Goal: Task Accomplishment & Management: Use online tool/utility

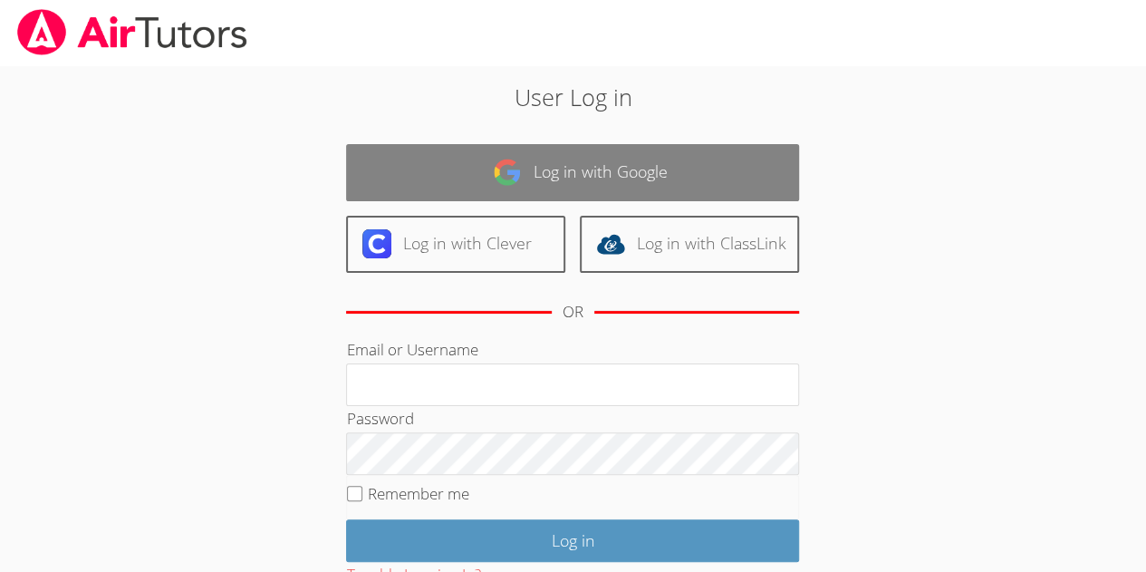
click at [413, 161] on link "Log in with Google" at bounding box center [572, 172] width 453 height 57
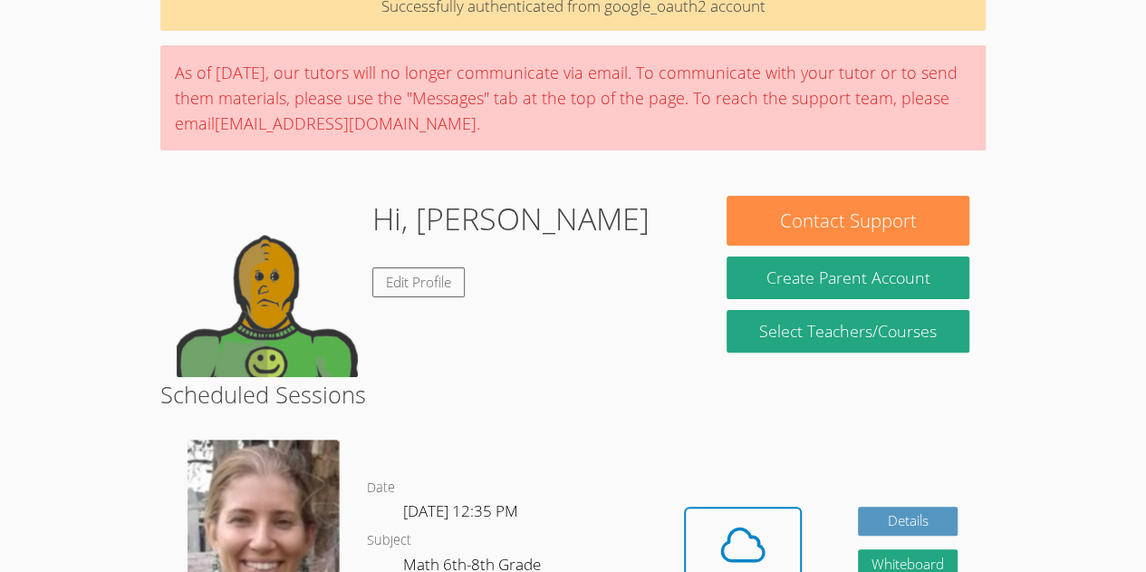
scroll to position [96, 0]
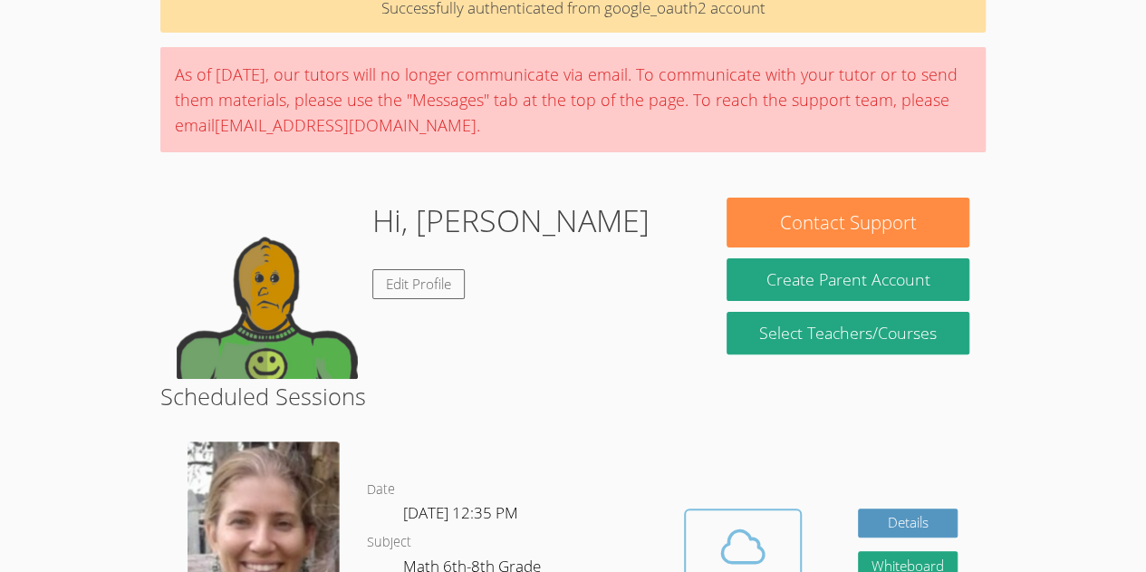
click at [740, 562] on icon at bounding box center [743, 546] width 42 height 32
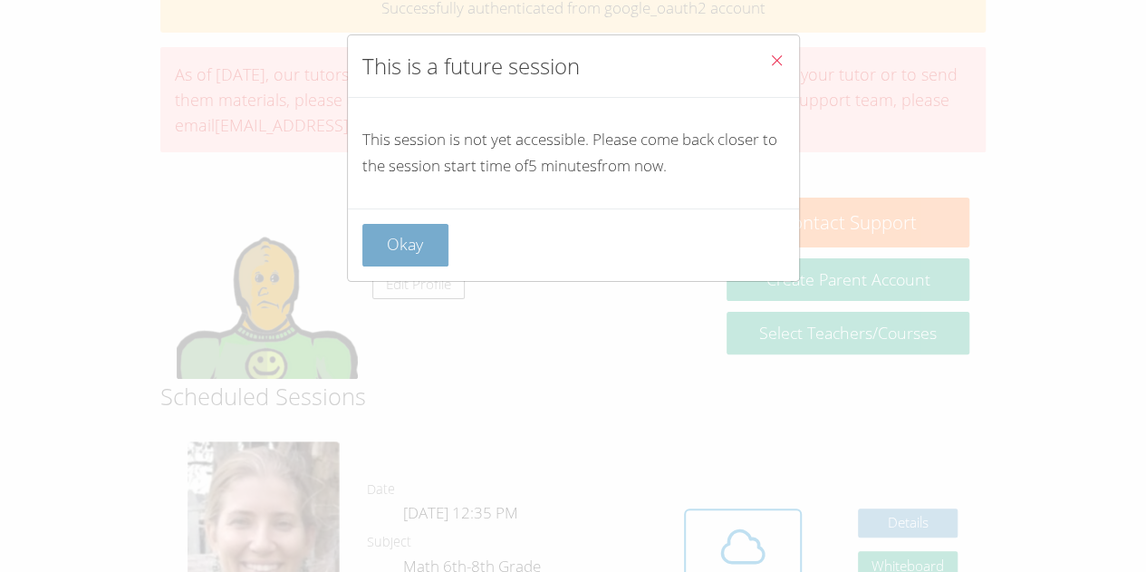
click at [445, 230] on button "Okay" at bounding box center [405, 245] width 87 height 43
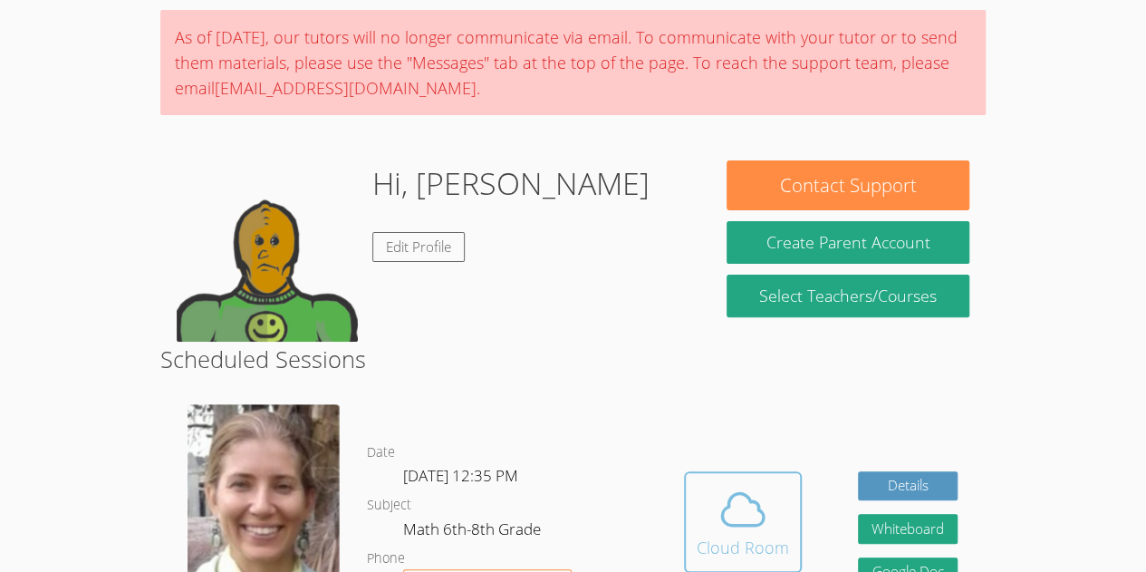
click at [754, 505] on icon at bounding box center [743, 509] width 51 height 51
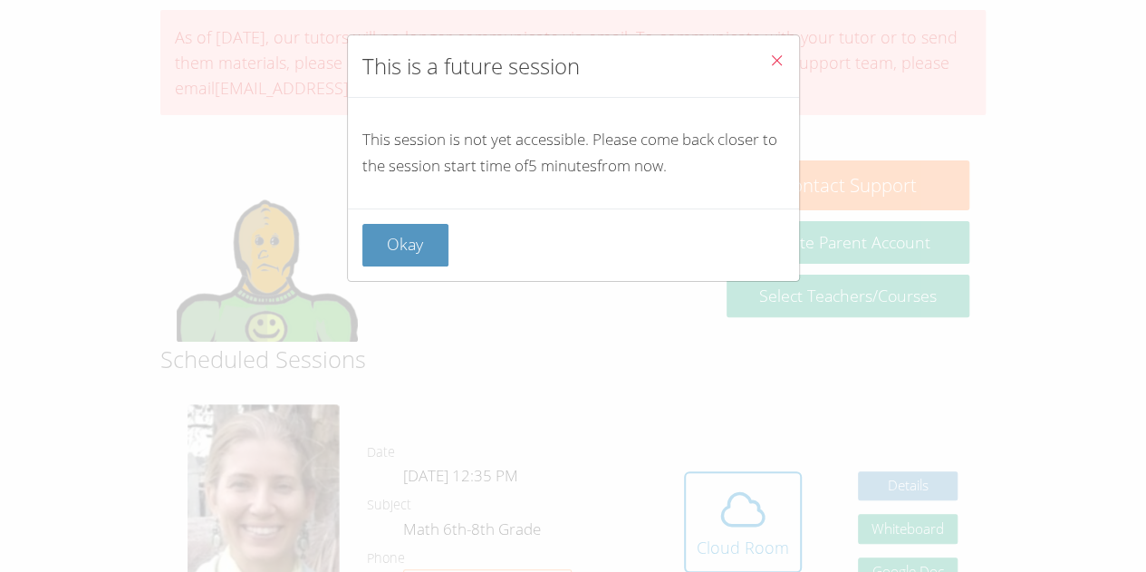
click at [478, 286] on div "This is a future session This session is not yet accessible. Please come back c…" at bounding box center [573, 286] width 1146 height 572
click at [415, 245] on button "Okay" at bounding box center [405, 245] width 87 height 43
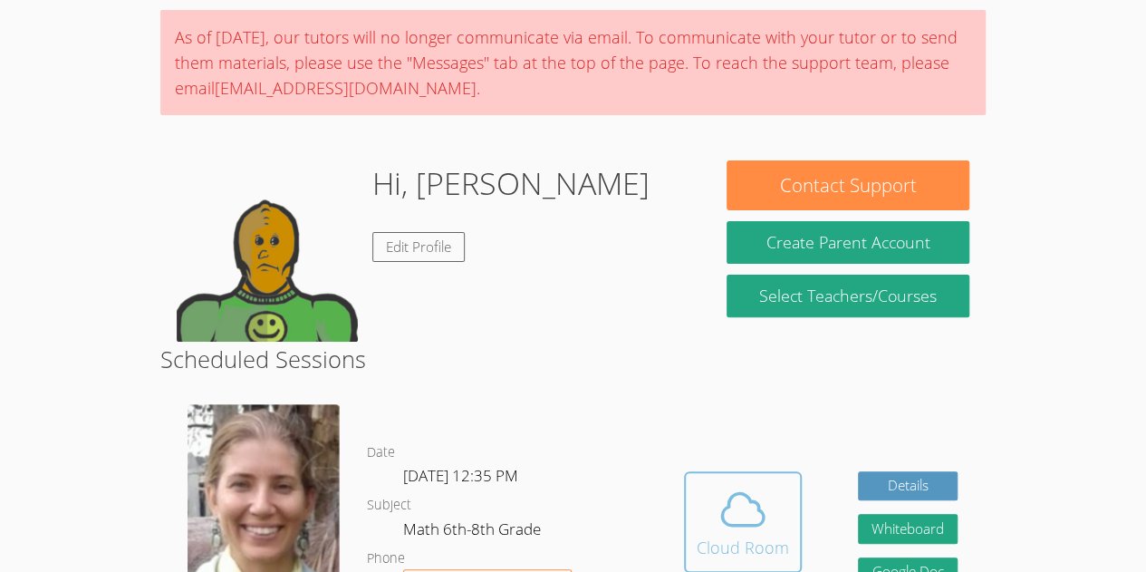
click at [732, 538] on div "Cloud Room" at bounding box center [743, 547] width 92 height 25
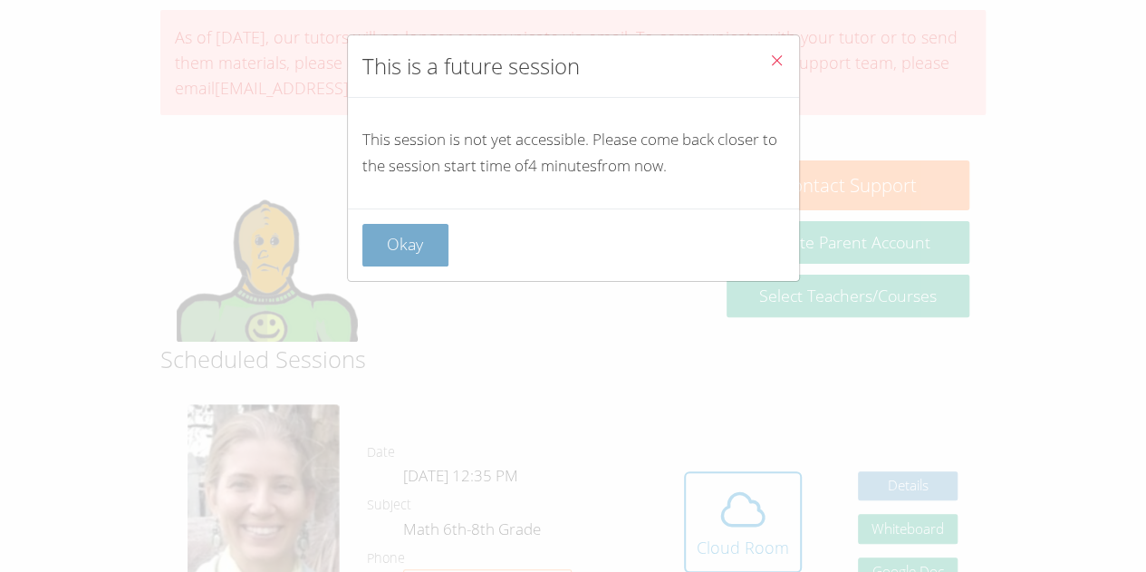
click at [384, 227] on button "Okay" at bounding box center [405, 245] width 87 height 43
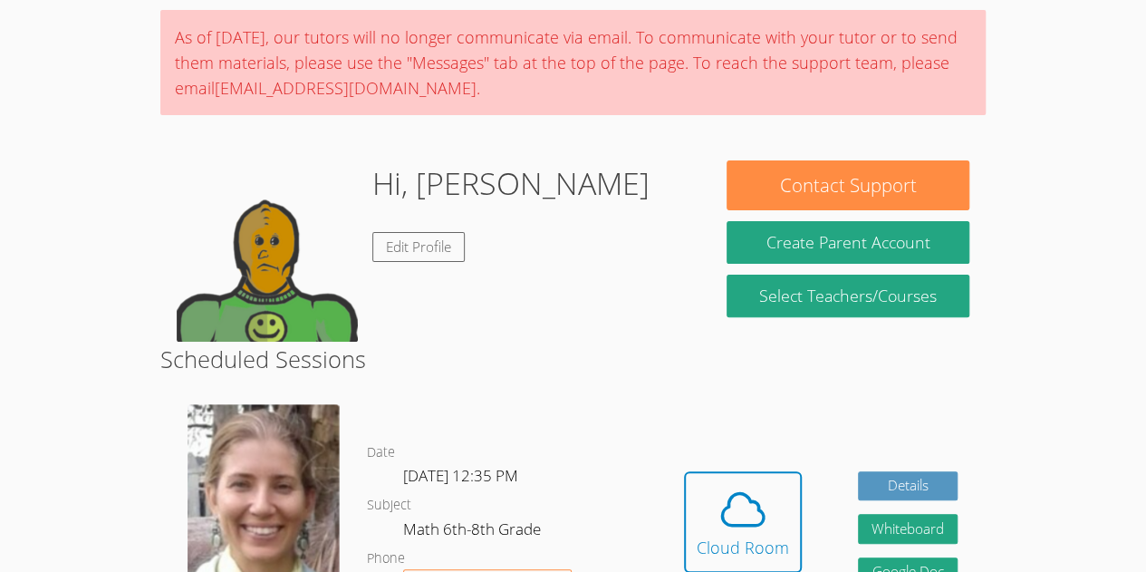
click at [751, 516] on icon at bounding box center [743, 509] width 51 height 51
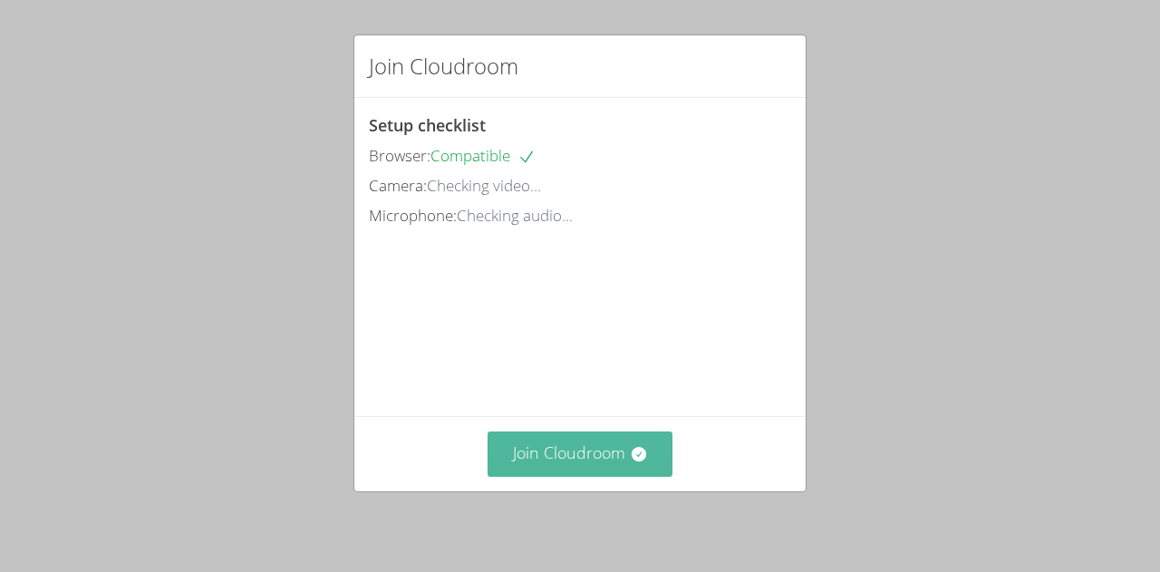
click at [578, 451] on button "Join Cloudroom" at bounding box center [580, 453] width 186 height 44
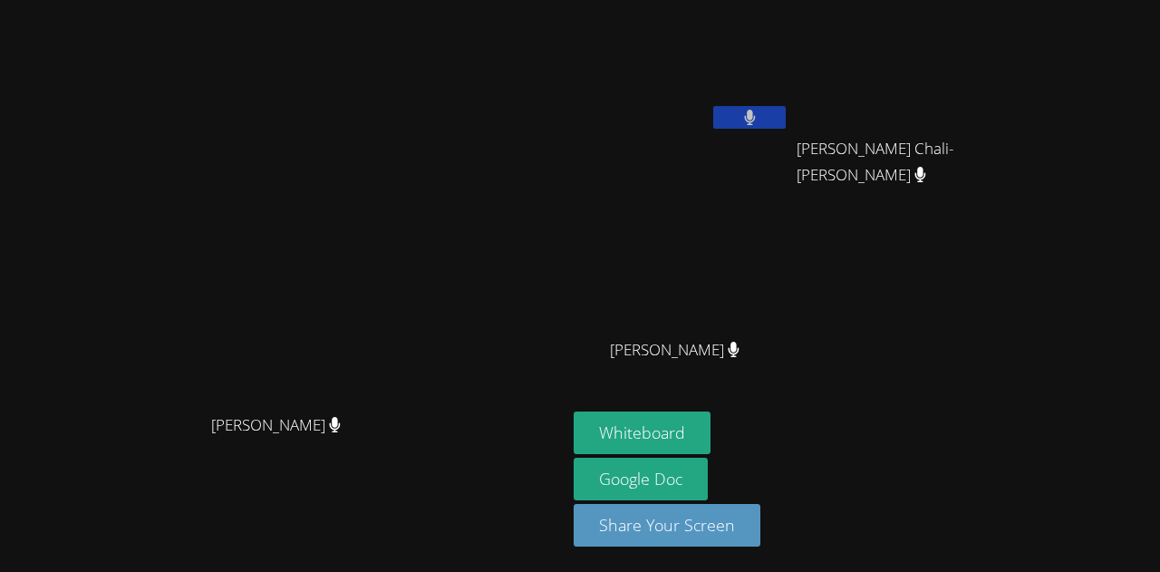
click at [786, 120] on button at bounding box center [749, 117] width 72 height 23
click at [786, 121] on button at bounding box center [749, 117] width 72 height 23
click at [710, 444] on button "Whiteboard" at bounding box center [642, 432] width 137 height 43
click at [420, 178] on video at bounding box center [284, 249] width 272 height 311
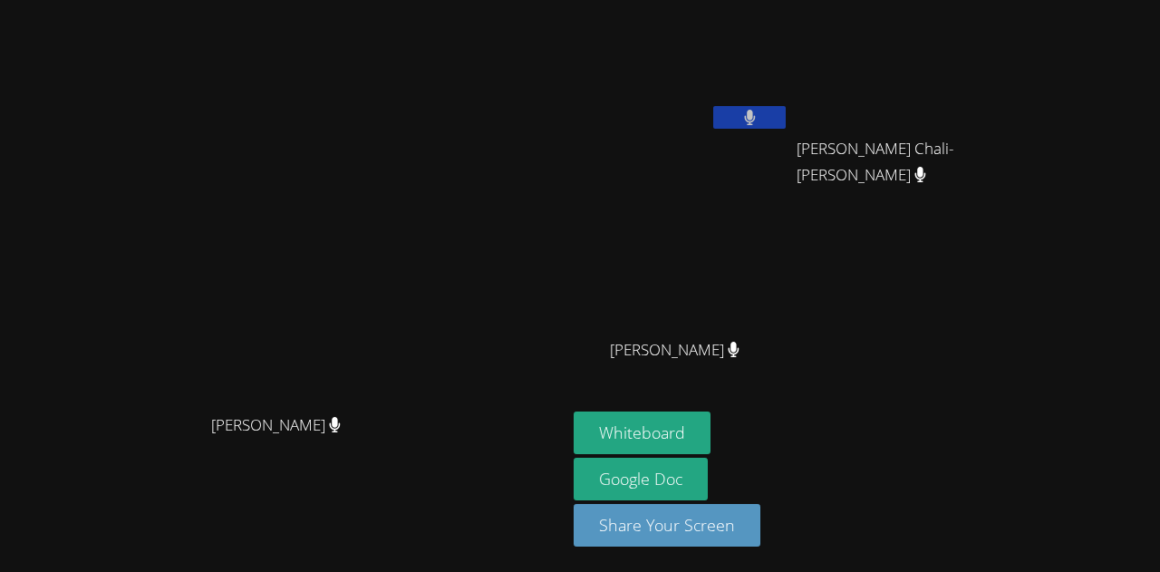
click at [756, 123] on icon at bounding box center [750, 117] width 12 height 15
click at [786, 121] on button at bounding box center [749, 117] width 72 height 23
click at [755, 110] on icon at bounding box center [749, 117] width 11 height 15
click at [759, 119] on icon at bounding box center [749, 117] width 19 height 15
click at [756, 116] on icon at bounding box center [750, 117] width 12 height 15
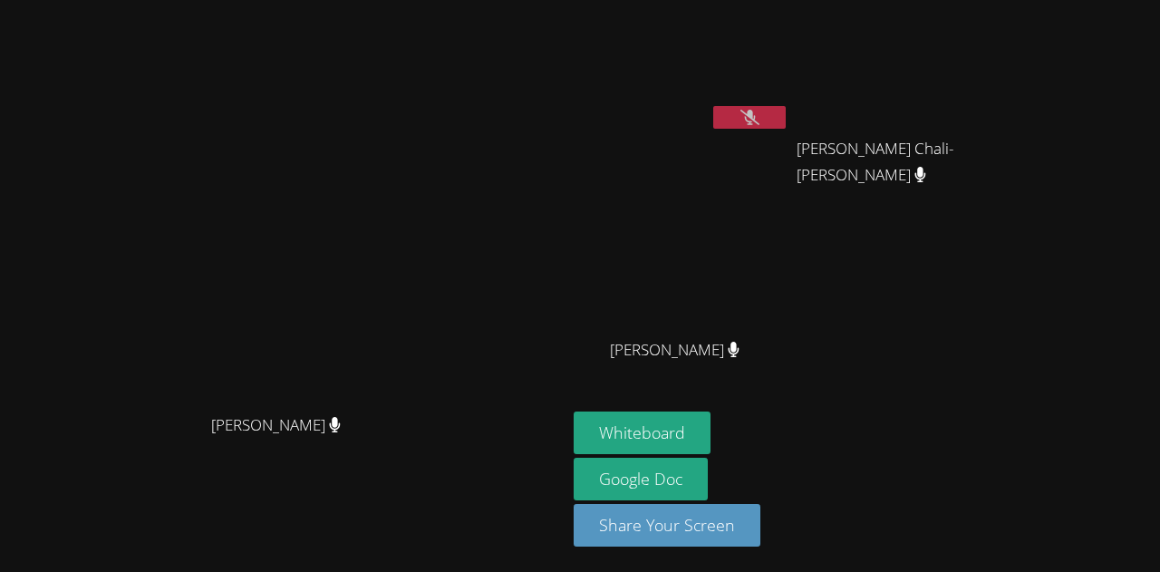
click at [786, 124] on button at bounding box center [749, 117] width 72 height 23
click at [786, 125] on button at bounding box center [749, 117] width 72 height 23
click at [786, 124] on button at bounding box center [749, 117] width 72 height 23
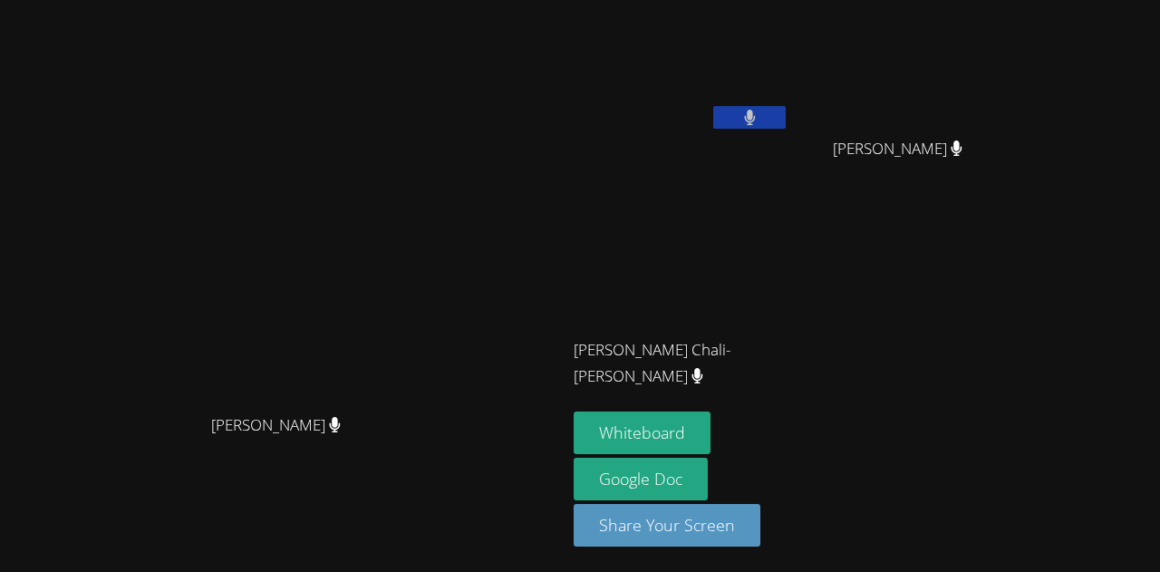
click at [559, 7] on div "Diana Andrade Diana Andrade" at bounding box center [283, 285] width 552 height 557
click at [755, 120] on icon at bounding box center [749, 117] width 11 height 15
click at [786, 112] on button at bounding box center [749, 117] width 72 height 23
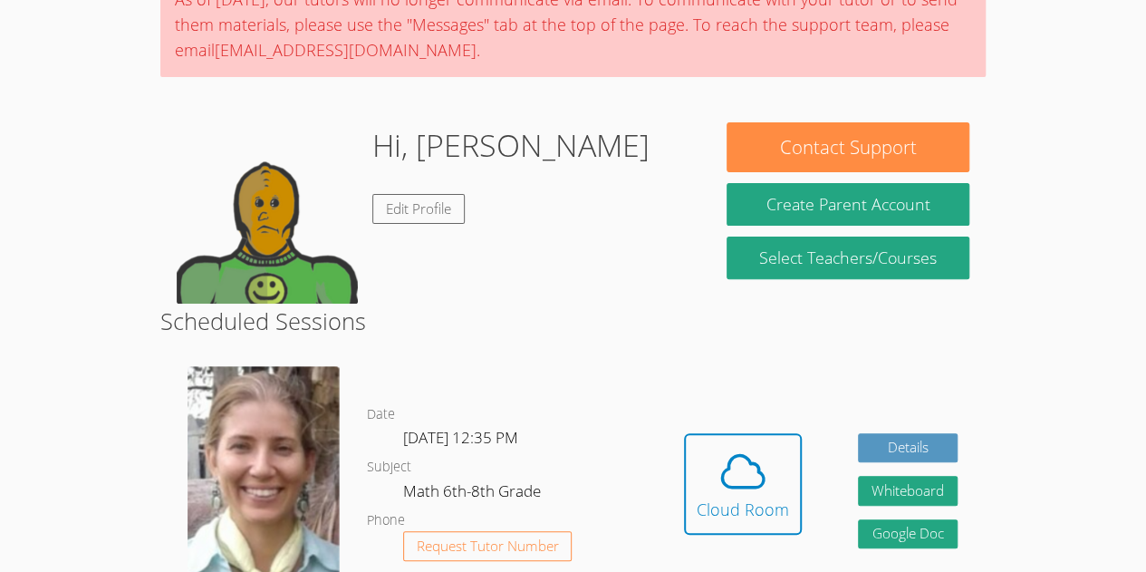
scroll to position [277, 0]
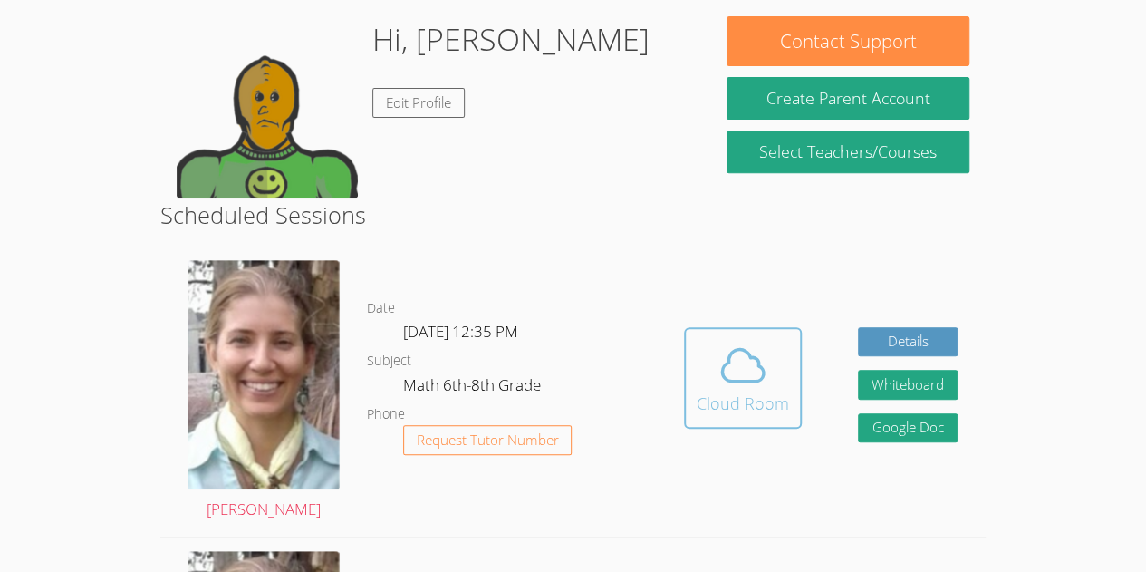
click at [723, 381] on icon at bounding box center [743, 365] width 51 height 51
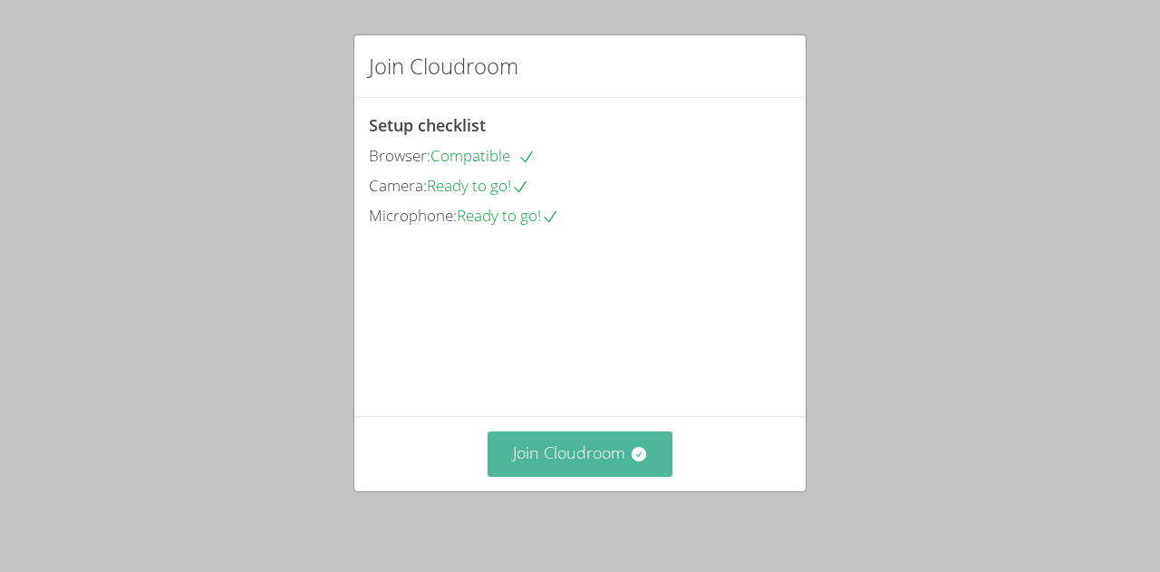
click at [507, 458] on button "Join Cloudroom" at bounding box center [580, 453] width 186 height 44
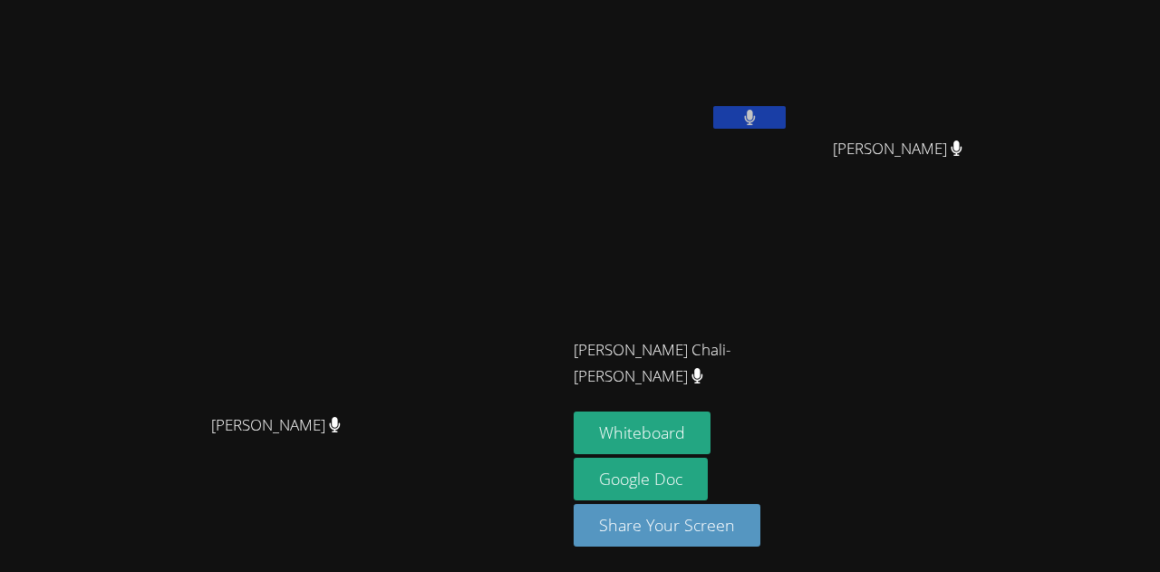
click at [786, 125] on button at bounding box center [749, 117] width 72 height 23
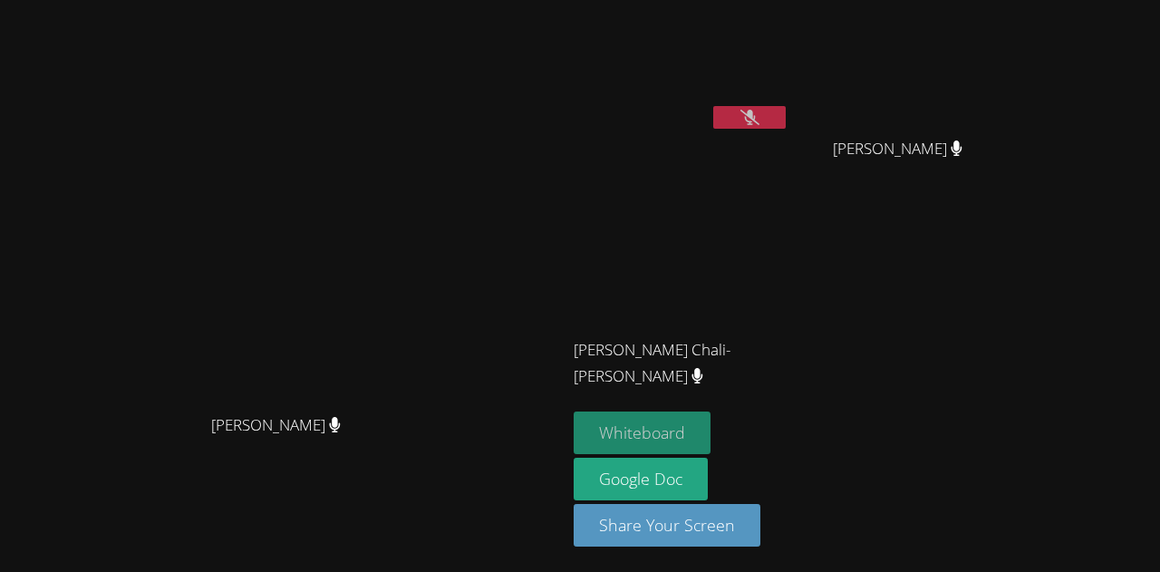
click at [710, 431] on button "Whiteboard" at bounding box center [642, 432] width 137 height 43
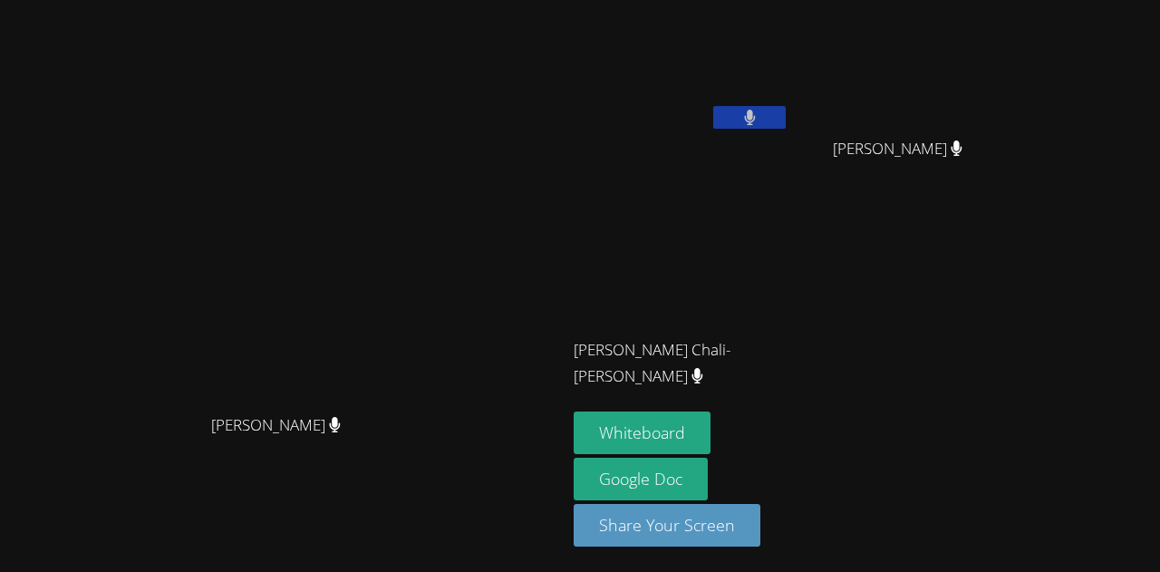
click at [786, 120] on button at bounding box center [749, 117] width 72 height 23
click at [786, 128] on button at bounding box center [749, 117] width 72 height 23
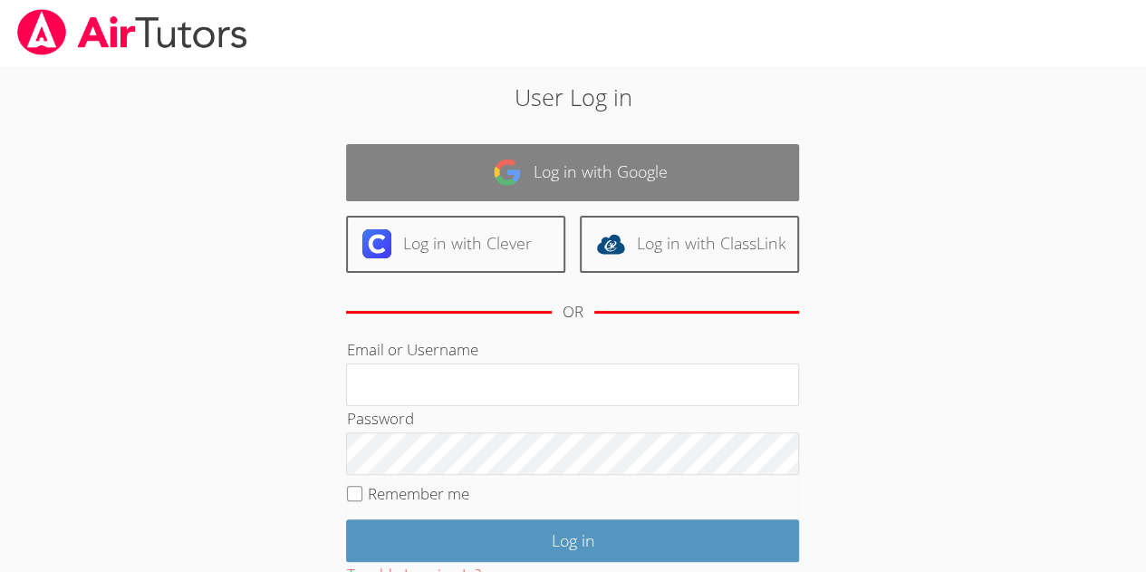
click at [616, 184] on link "Log in with Google" at bounding box center [572, 172] width 453 height 57
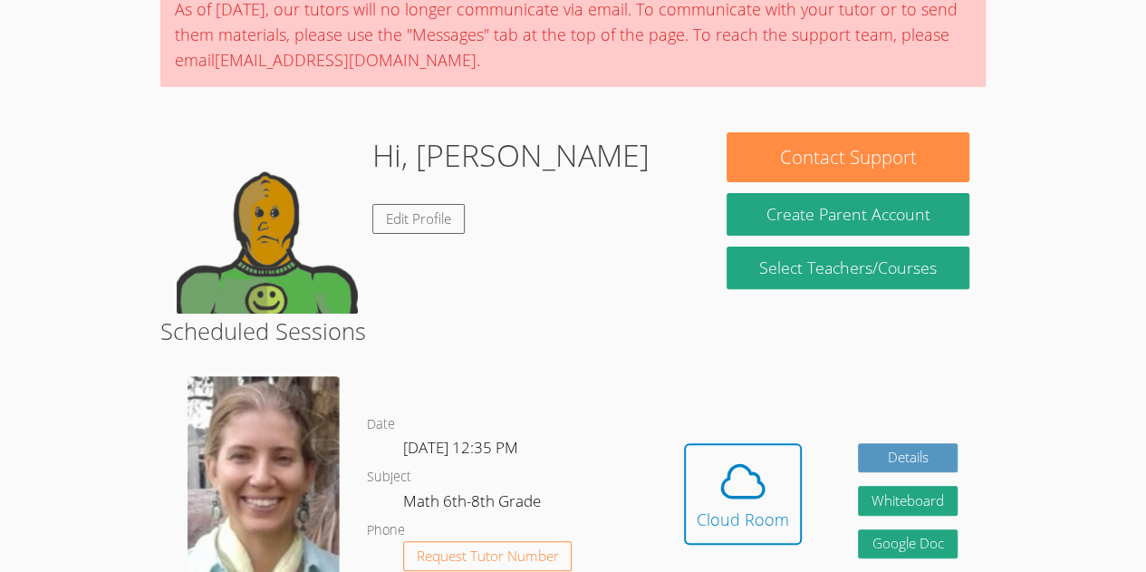
scroll to position [162, 0]
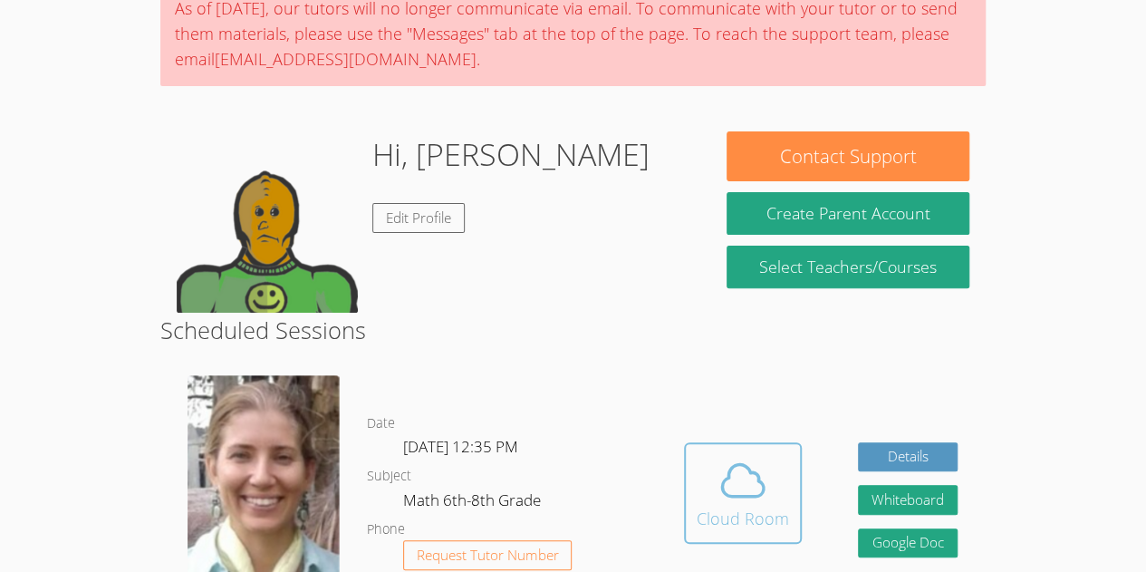
click at [790, 538] on button "Cloud Room" at bounding box center [743, 492] width 118 height 101
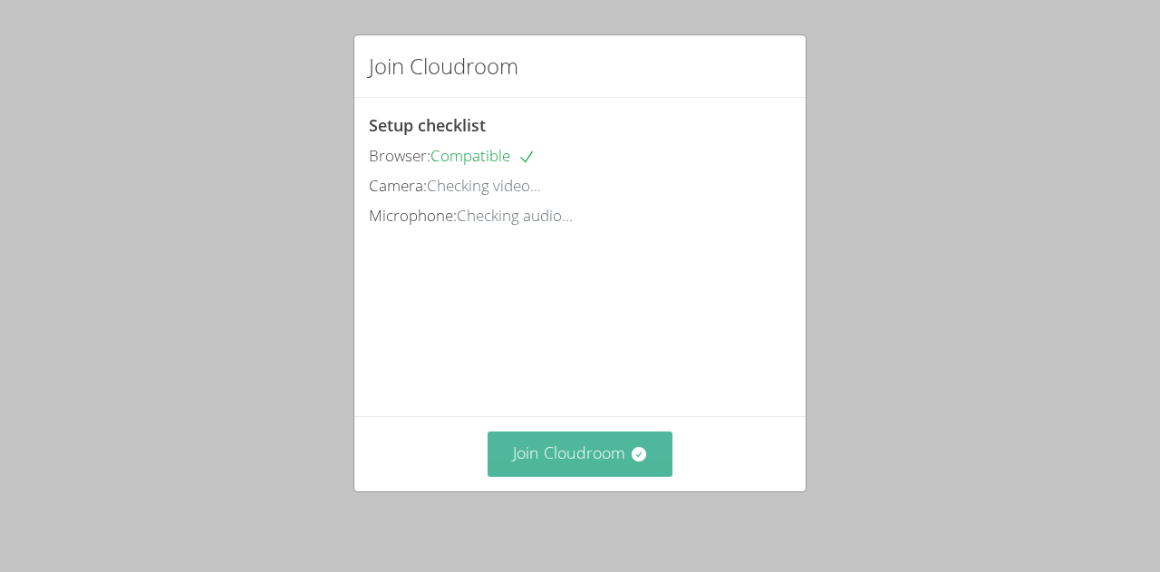
click at [605, 434] on button "Join Cloudroom" at bounding box center [580, 453] width 186 height 44
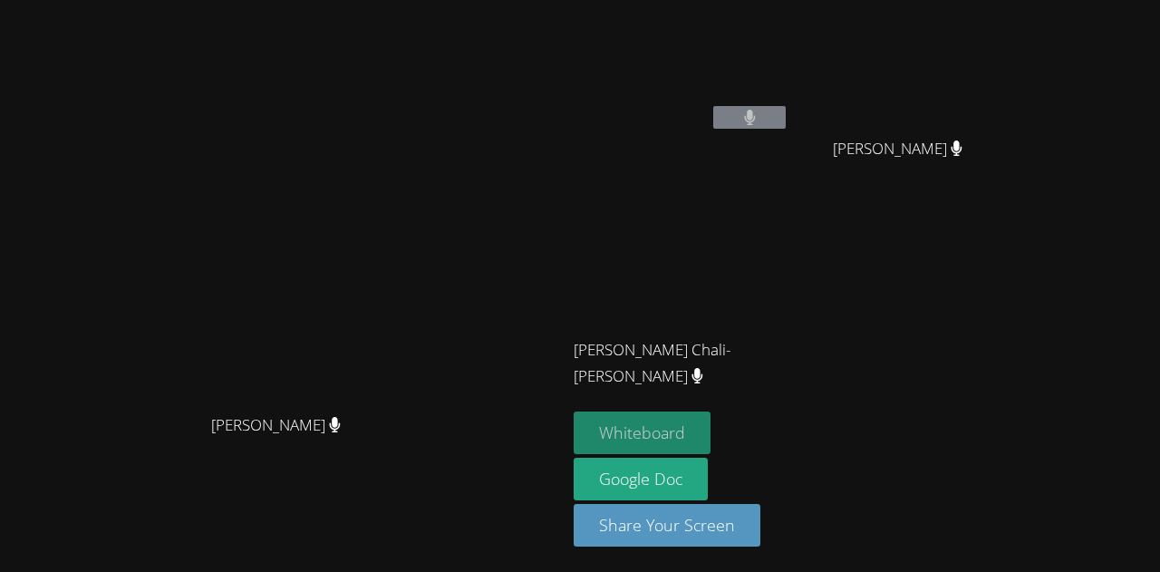
click at [710, 442] on button "Whiteboard" at bounding box center [642, 432] width 137 height 43
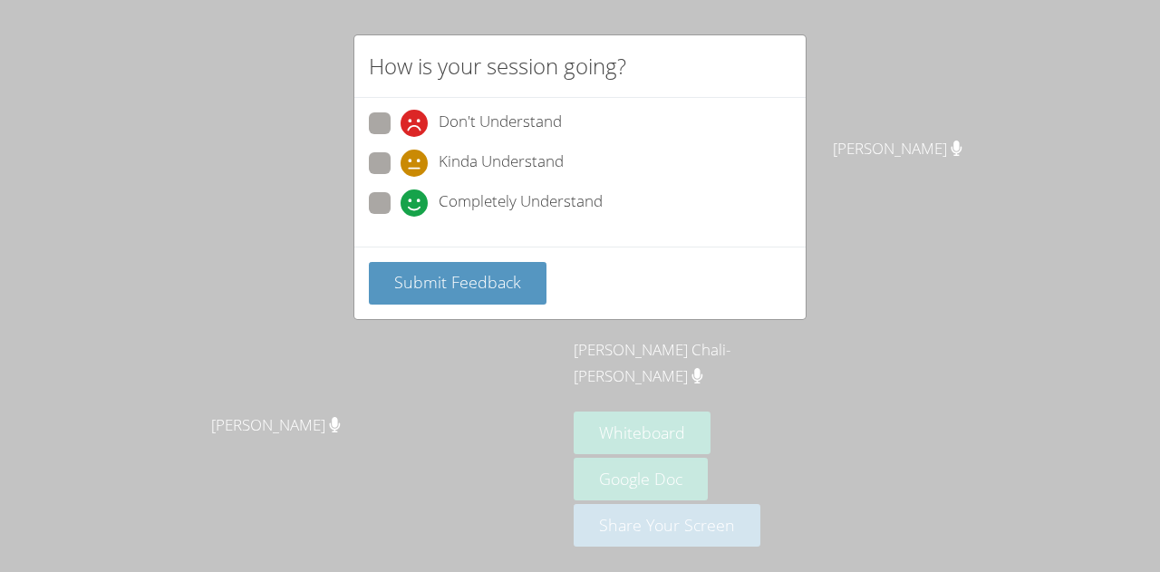
click at [400, 211] on icon at bounding box center [413, 202] width 27 height 27
click at [400, 207] on input "Completely Understand" at bounding box center [407, 199] width 15 height 15
radio input "true"
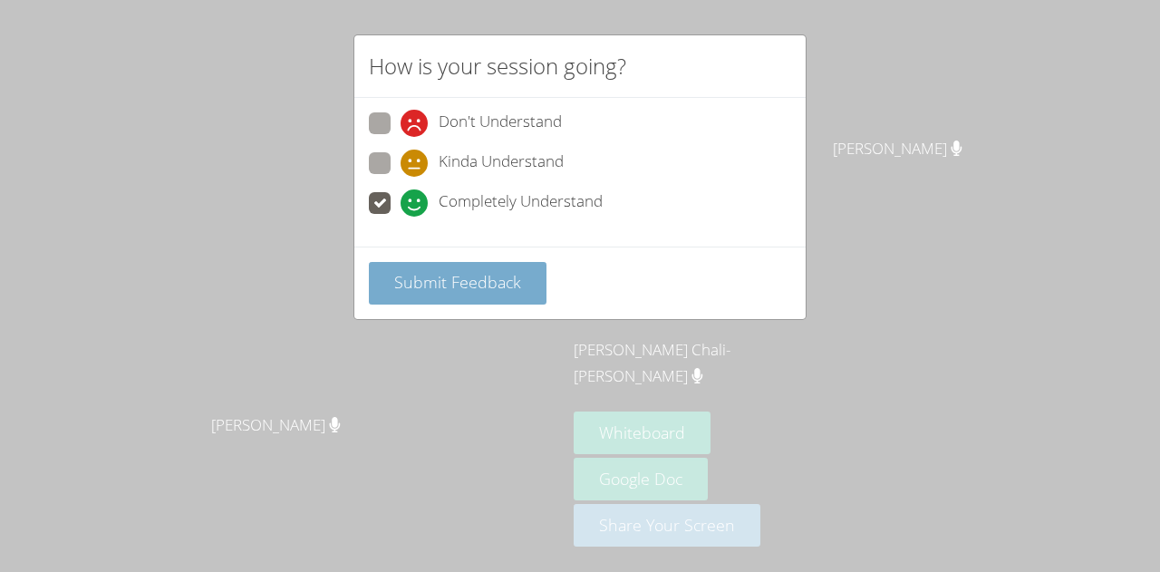
click at [411, 298] on button "Submit Feedback" at bounding box center [458, 283] width 178 height 43
